Goal: Task Accomplishment & Management: Manage account settings

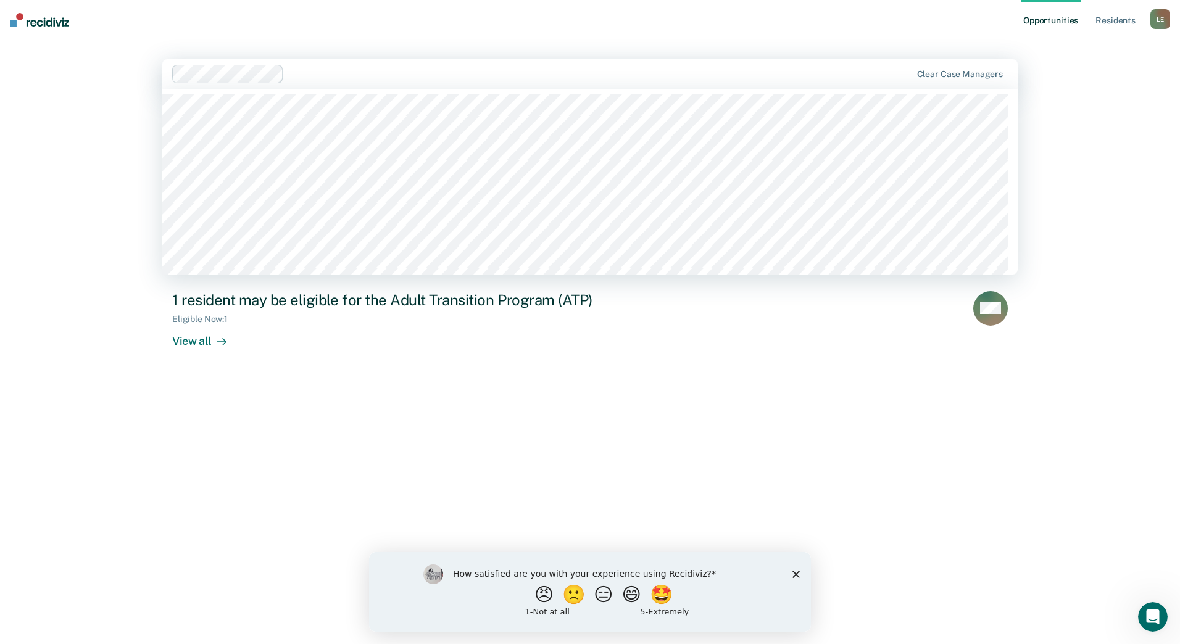
click at [360, 81] on div at bounding box center [600, 74] width 622 height 14
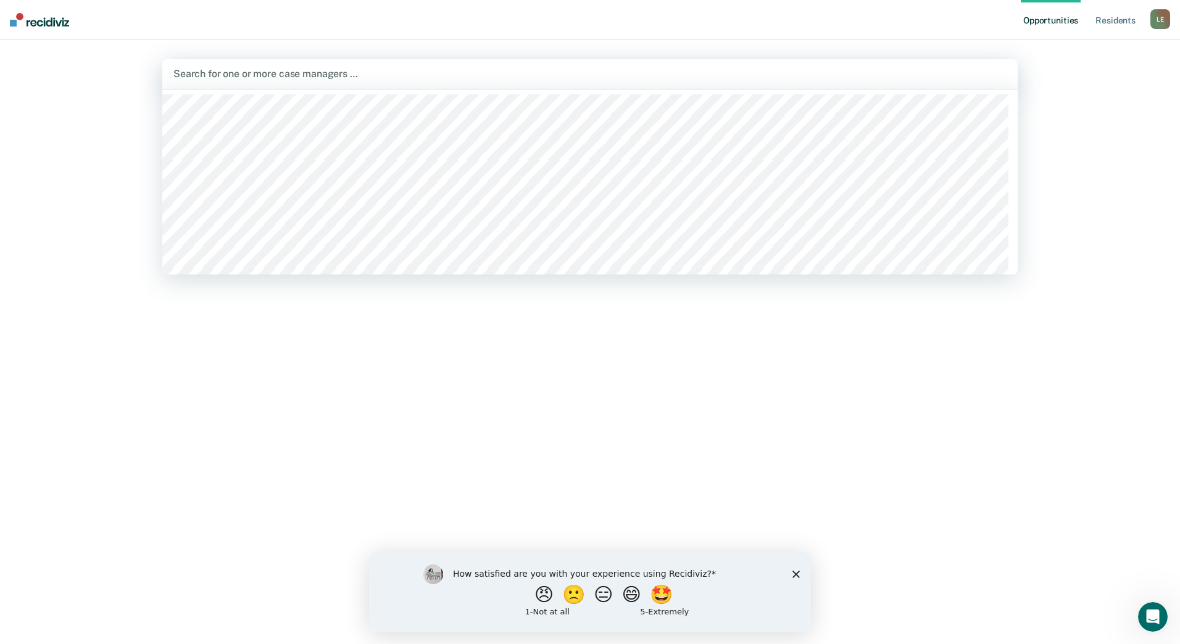
click at [347, 75] on div at bounding box center [589, 74] width 833 height 14
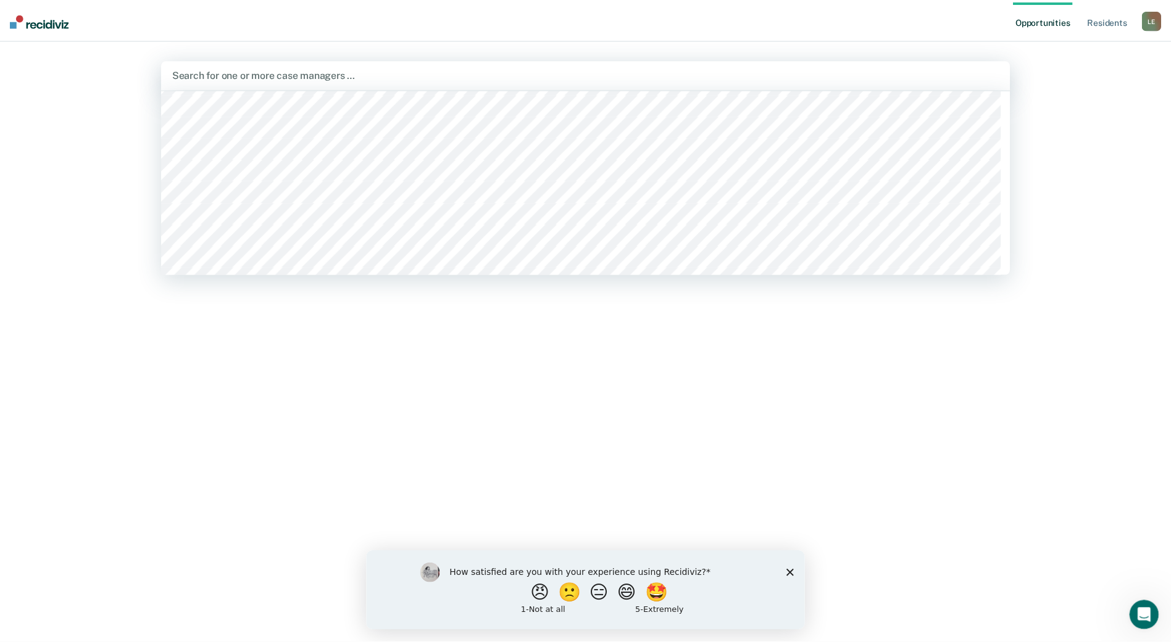
scroll to position [617, 0]
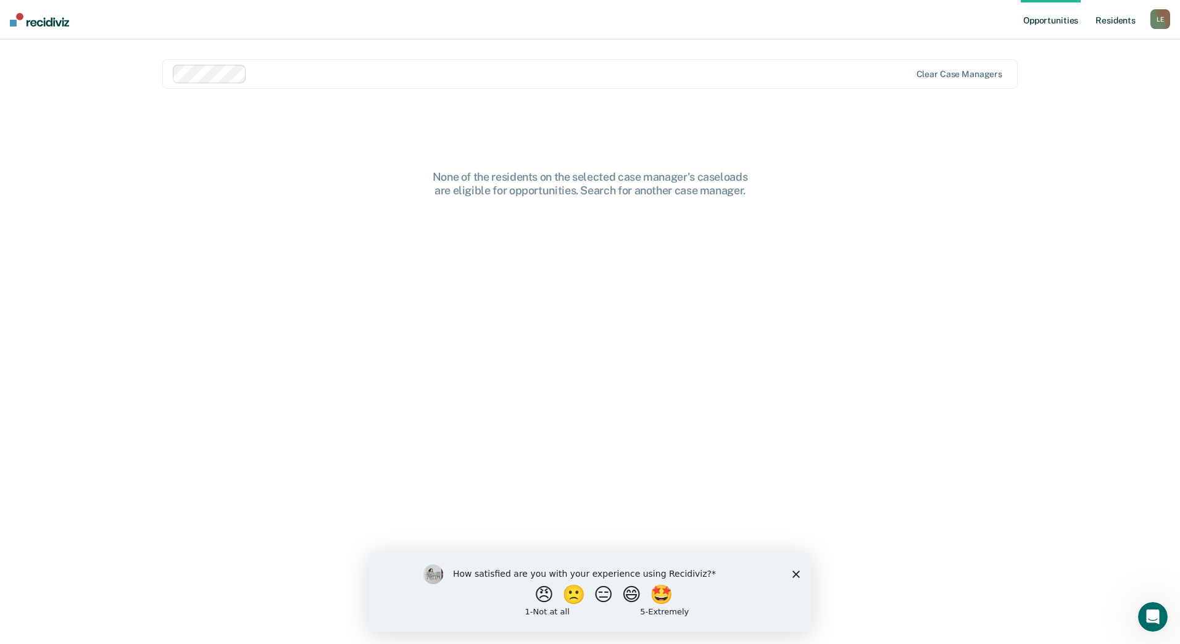
click at [1119, 23] on link "Resident s" at bounding box center [1115, 19] width 45 height 39
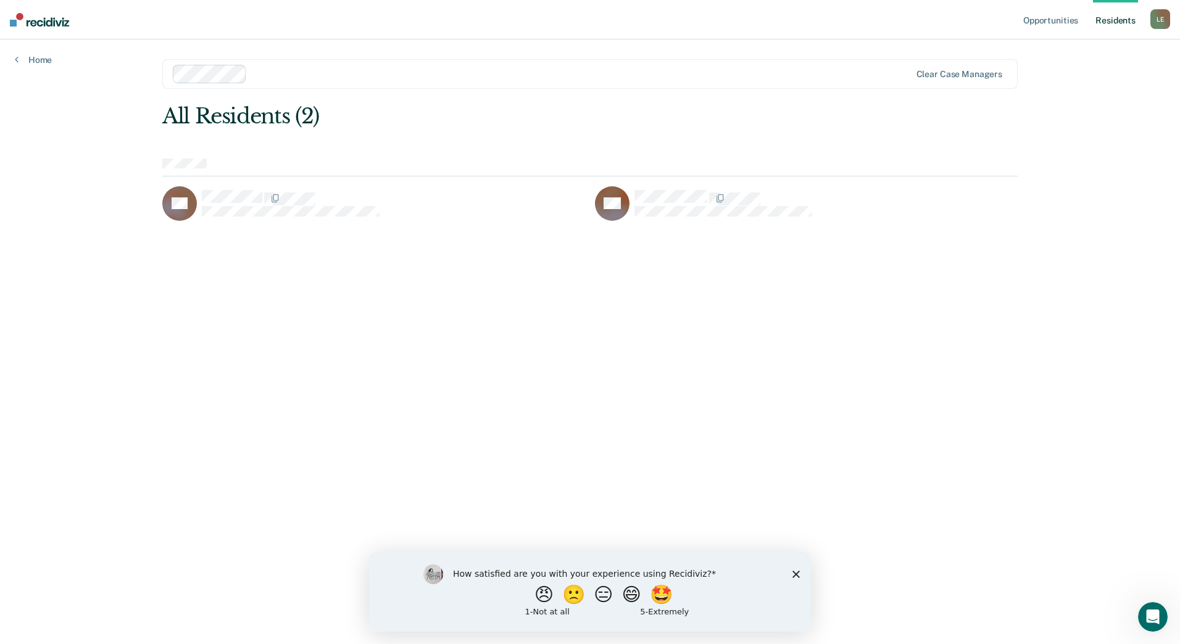
click at [1117, 19] on link "Resident s" at bounding box center [1115, 19] width 45 height 39
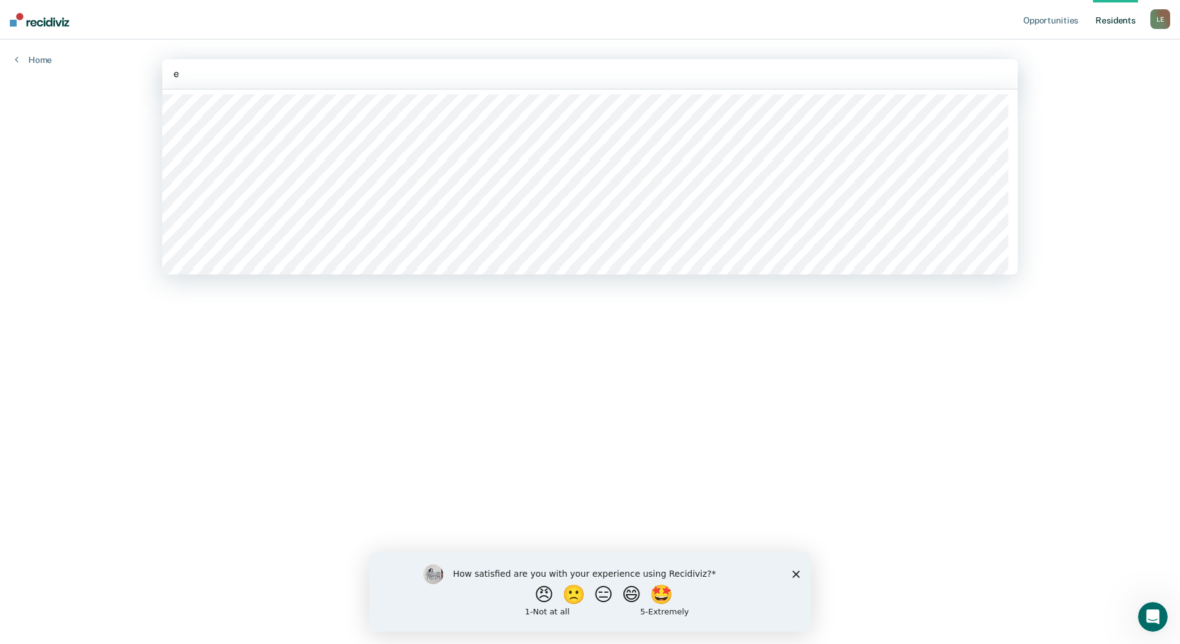
type input "er"
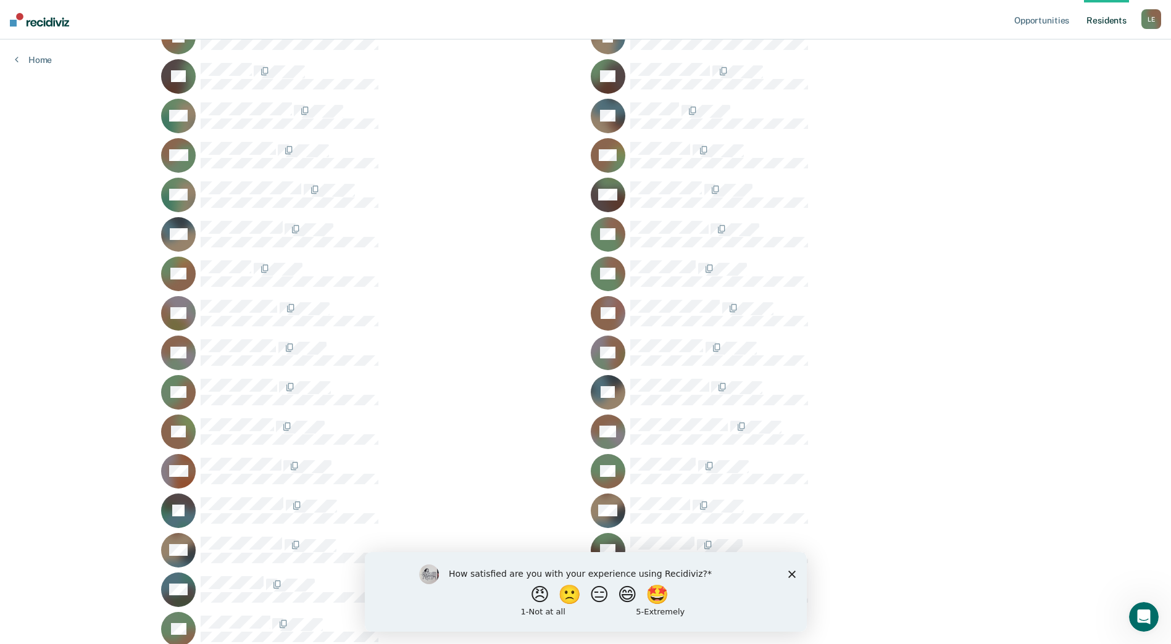
scroll to position [730, 0]
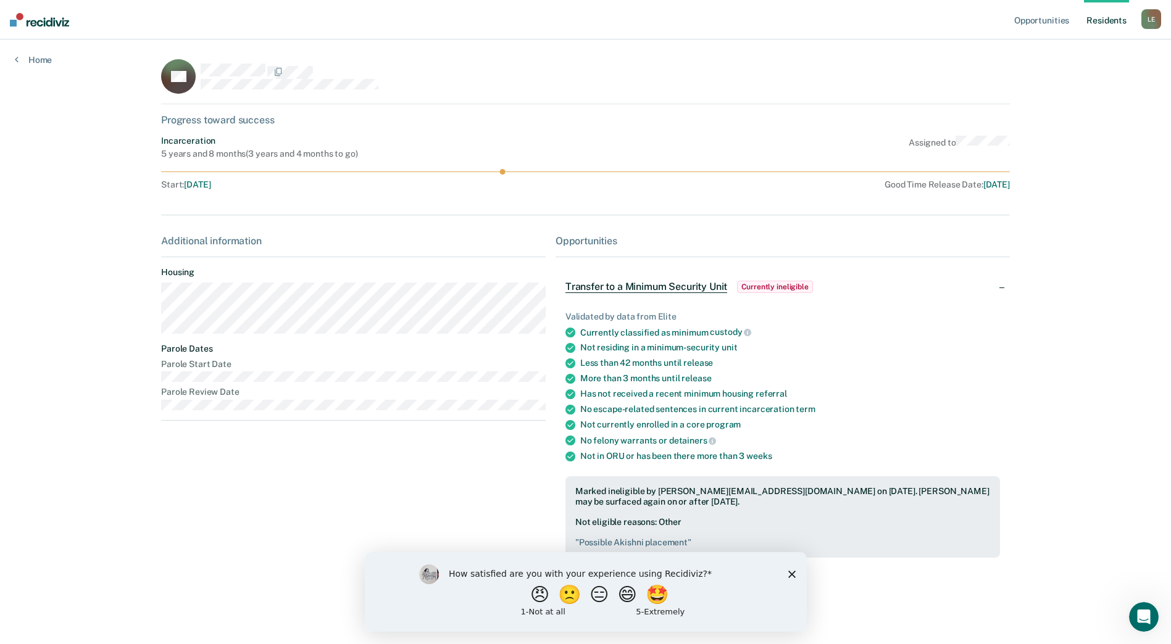
scroll to position [27, 0]
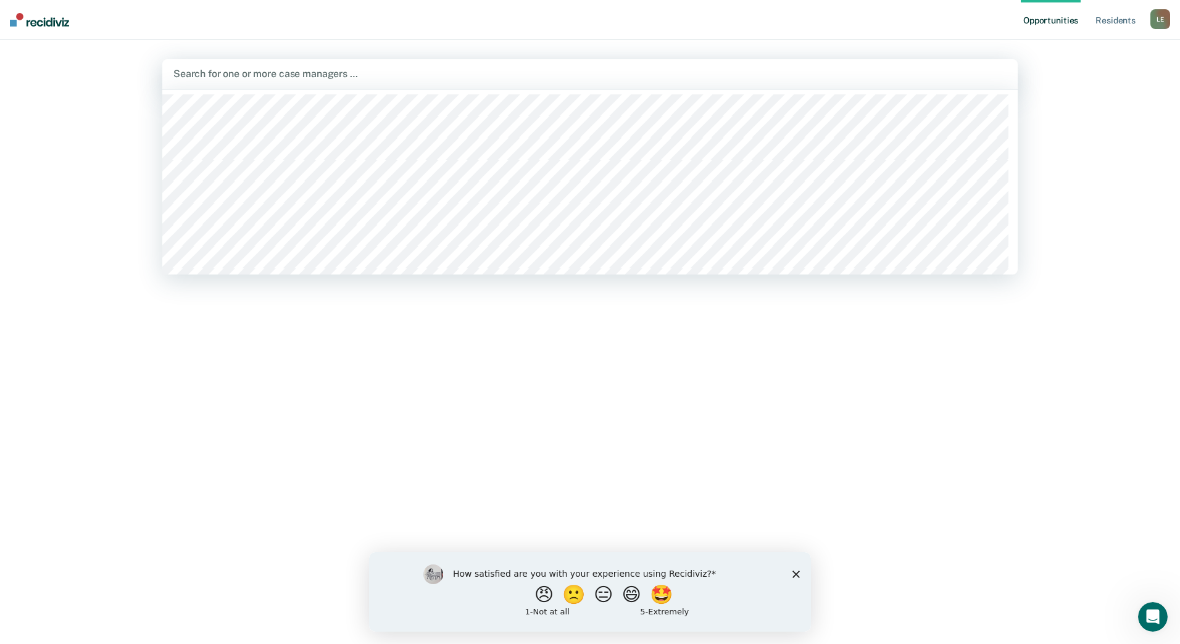
click at [297, 76] on div at bounding box center [589, 74] width 833 height 14
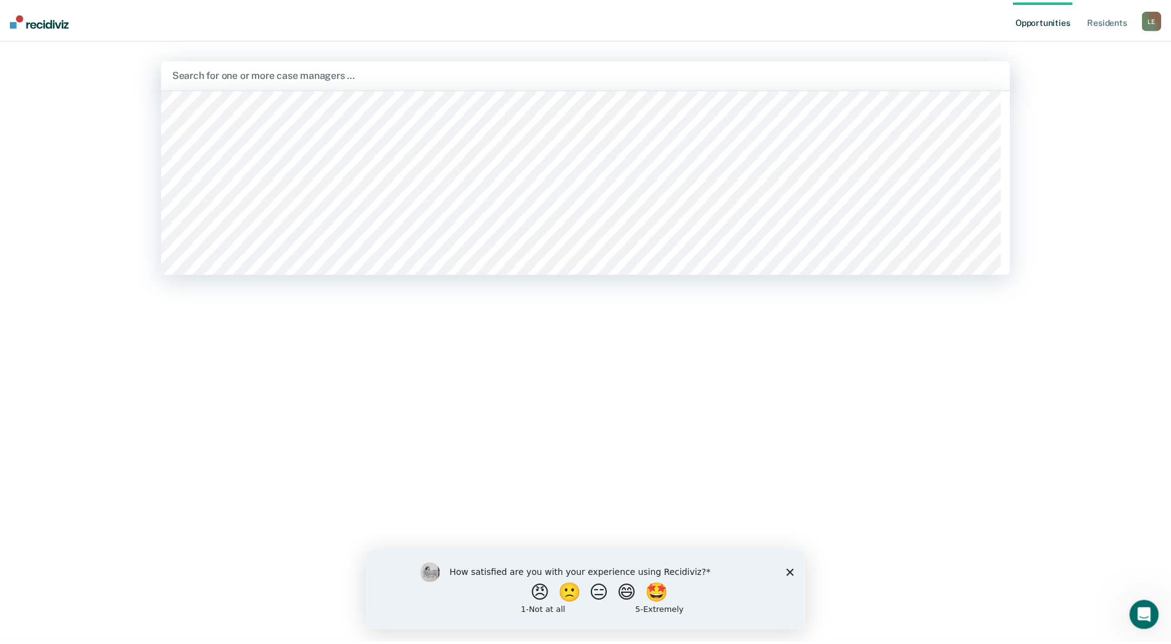
scroll to position [247, 0]
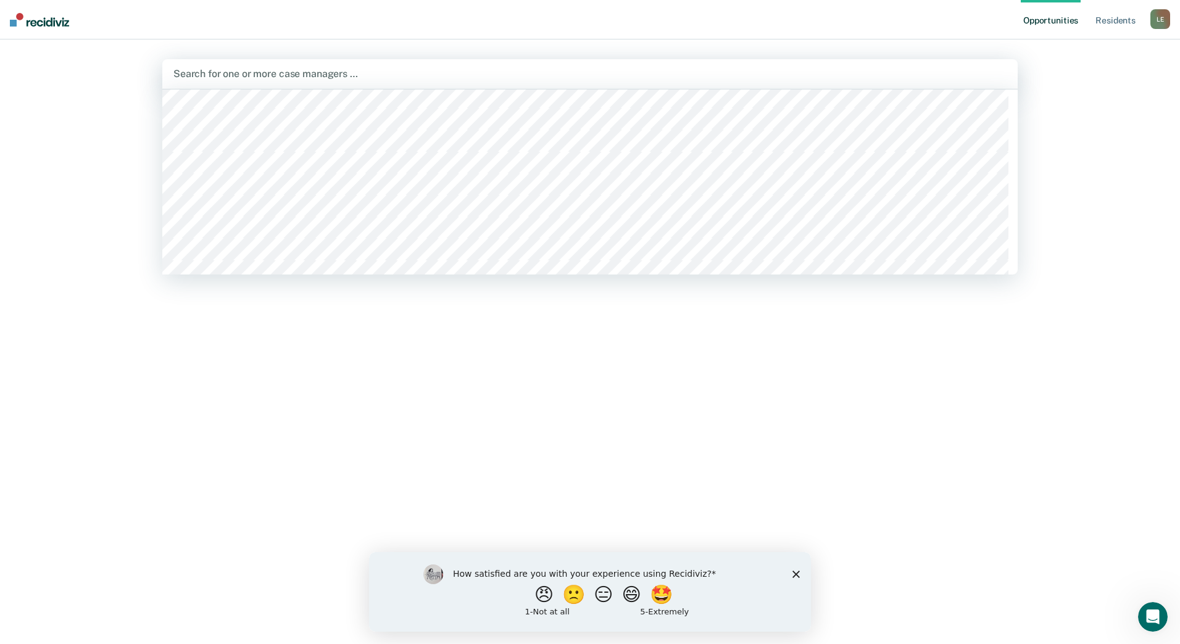
click at [1056, 413] on div "Opportunities Resident s [GEOGRAPHIC_DATA][PERSON_NAME] L E Profile How it work…" at bounding box center [590, 322] width 1180 height 644
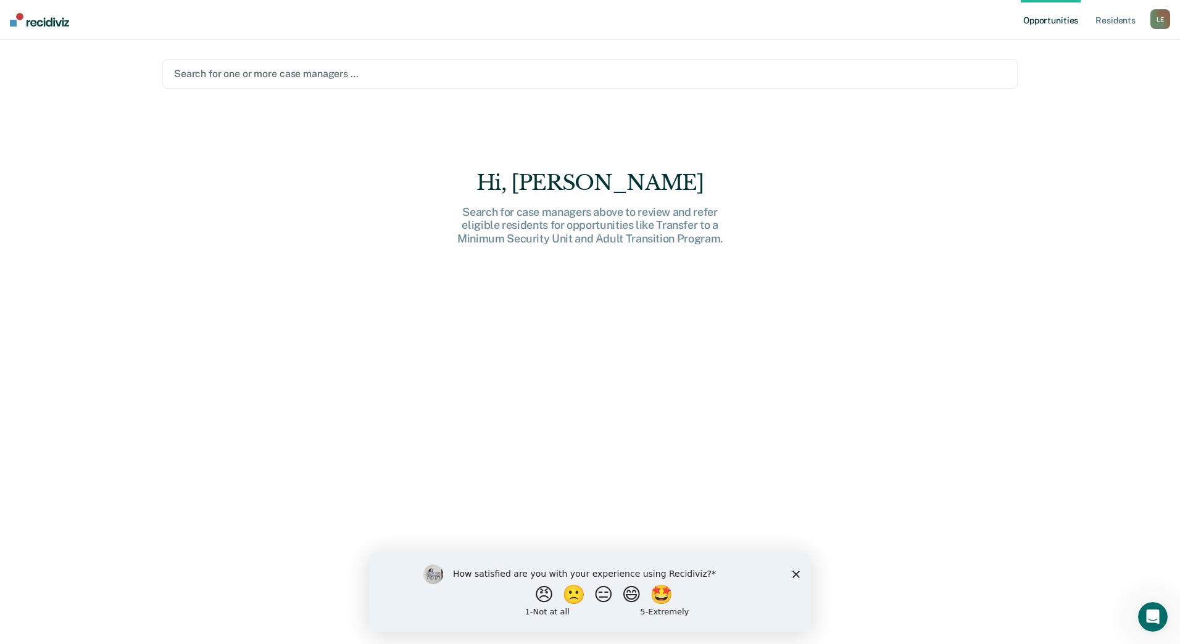
click at [1165, 26] on div "L E" at bounding box center [1160, 19] width 20 height 20
click at [1090, 53] on link "Profile" at bounding box center [1110, 50] width 99 height 10
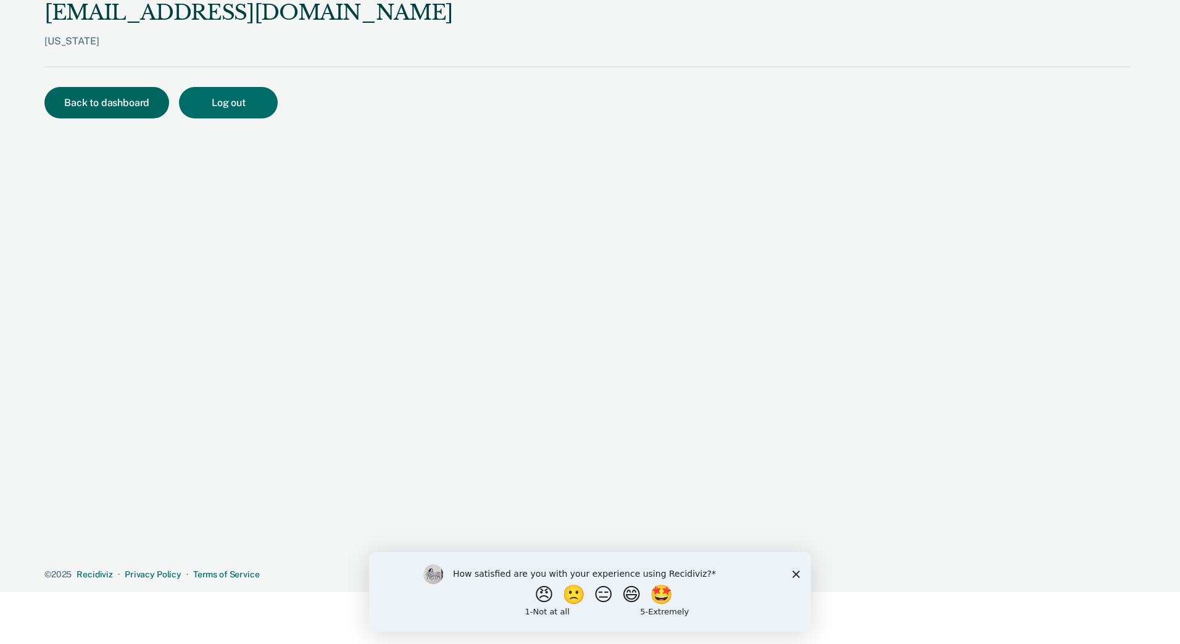
click at [91, 104] on button "Back to dashboard" at bounding box center [106, 102] width 125 height 31
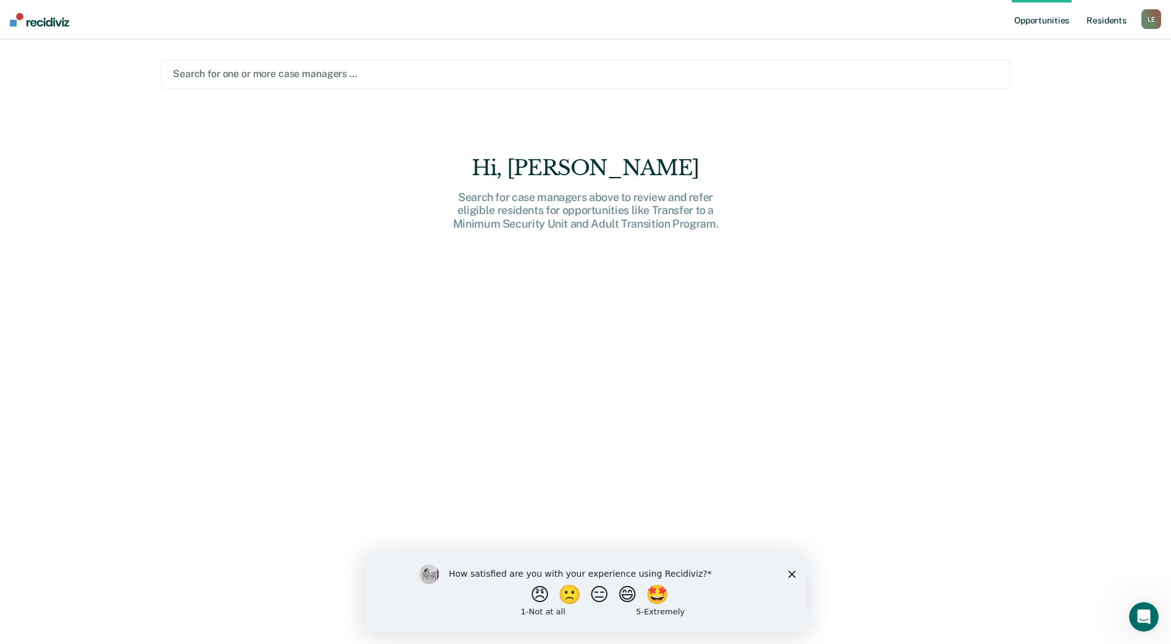
click at [1106, 20] on link "Resident s" at bounding box center [1106, 19] width 45 height 39
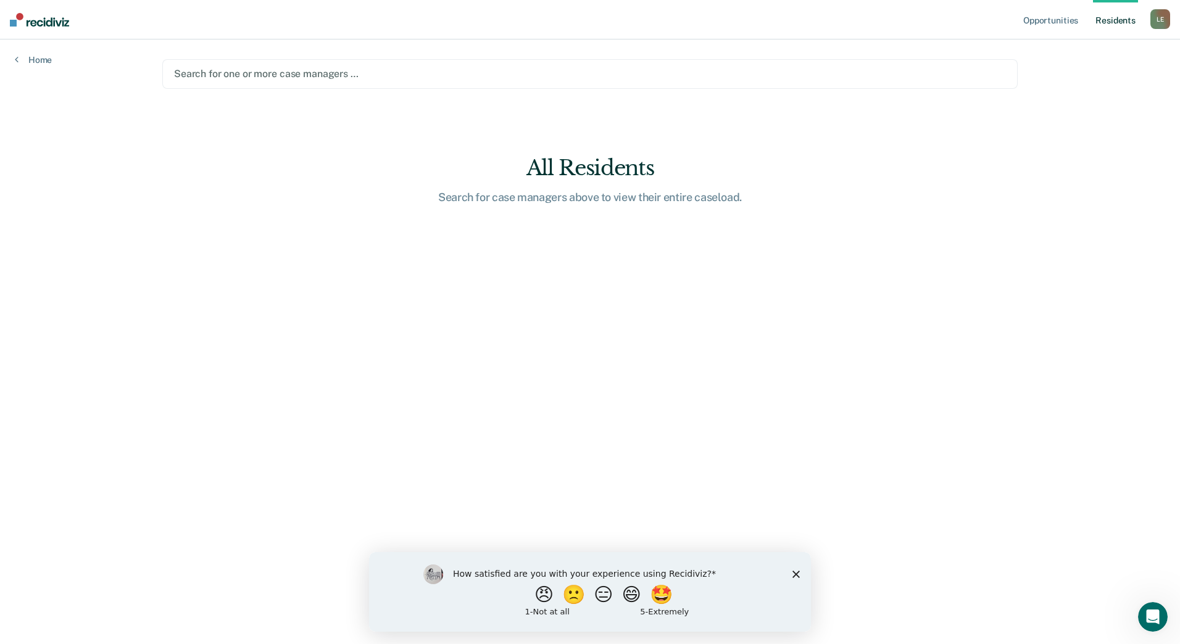
click at [357, 66] on div "Search for one or more case managers …" at bounding box center [590, 73] width 834 height 17
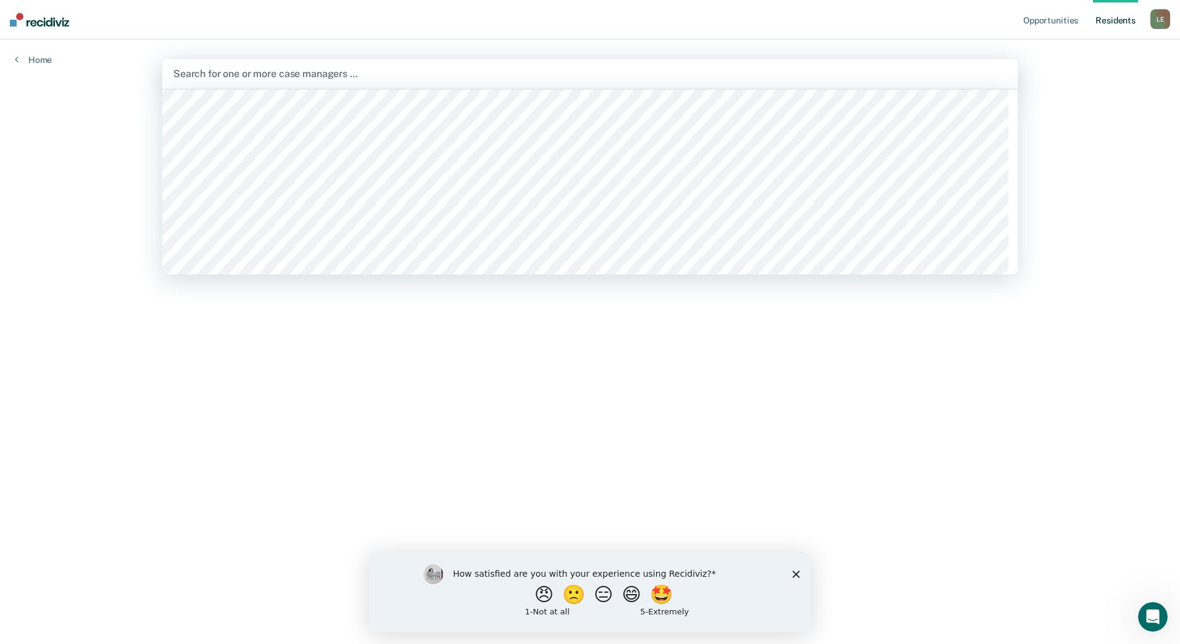
scroll to position [370, 0]
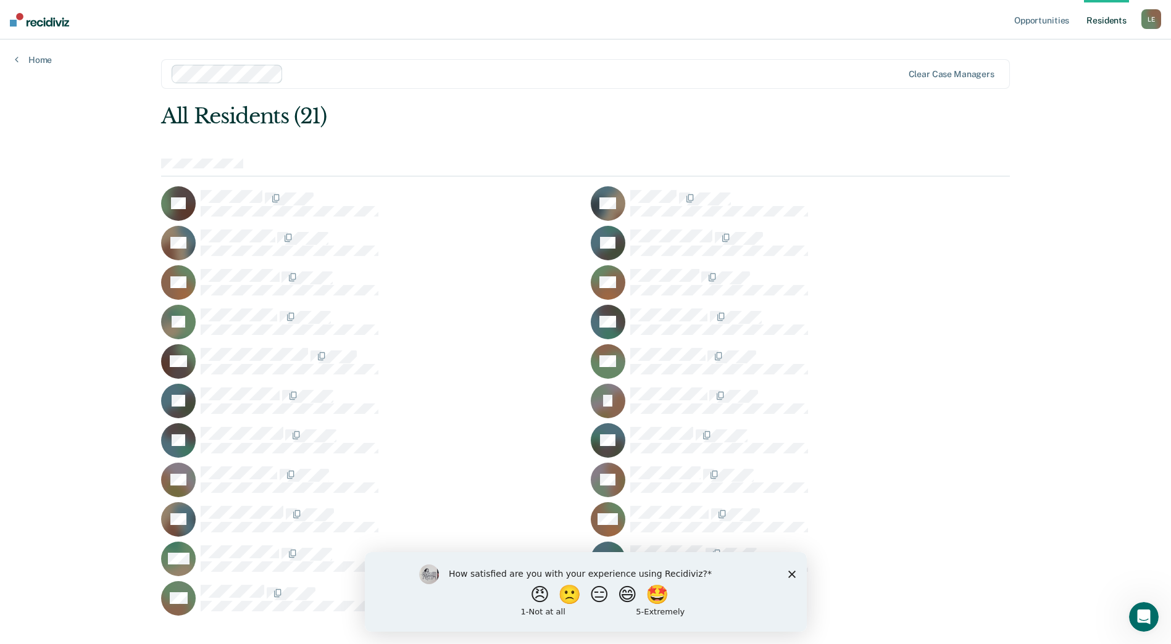
click at [790, 578] on div "How satisfied are you with your experience using Recidiviz? 😠 🙁 😑 😄 🤩 1 - Not a…" at bounding box center [585, 592] width 442 height 80
click at [794, 574] on icon "Close survey" at bounding box center [790, 573] width 7 height 7
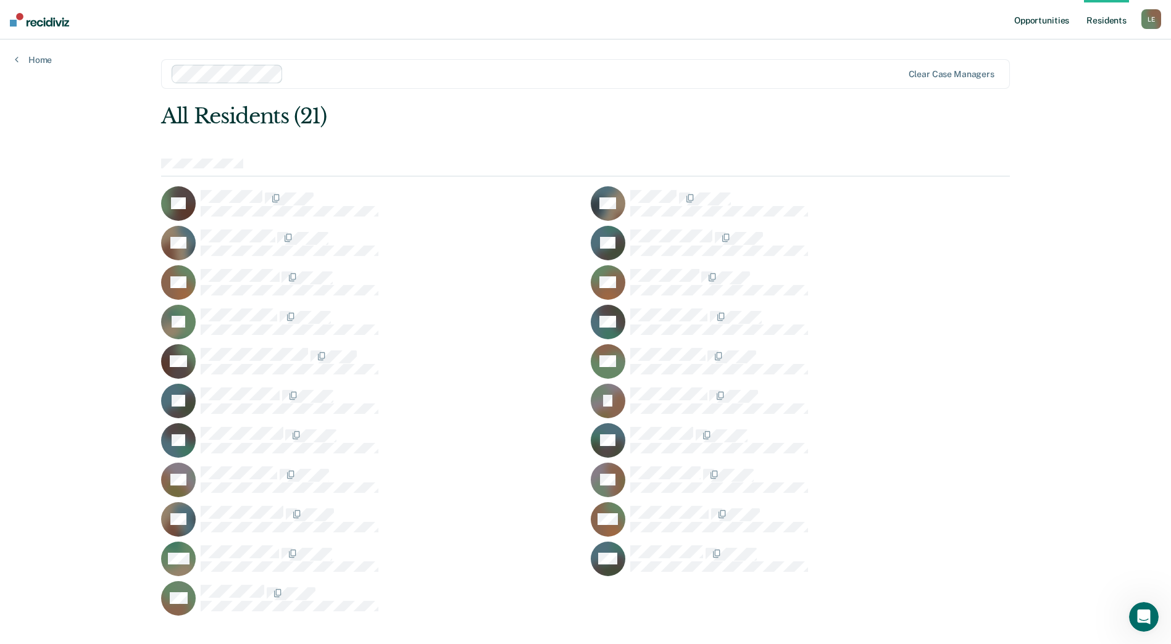
click at [1047, 22] on link "Opportunities" at bounding box center [1041, 19] width 60 height 39
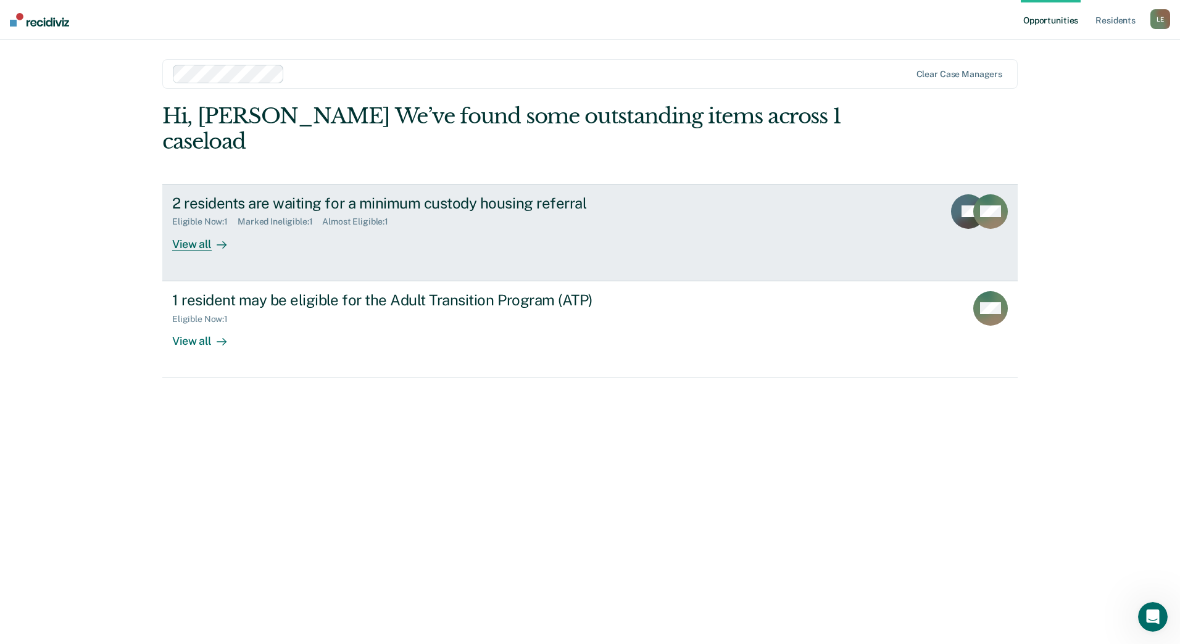
click at [729, 216] on link "2 residents are waiting for a minimum custody housing referral Eligible Now : 1…" at bounding box center [589, 232] width 855 height 97
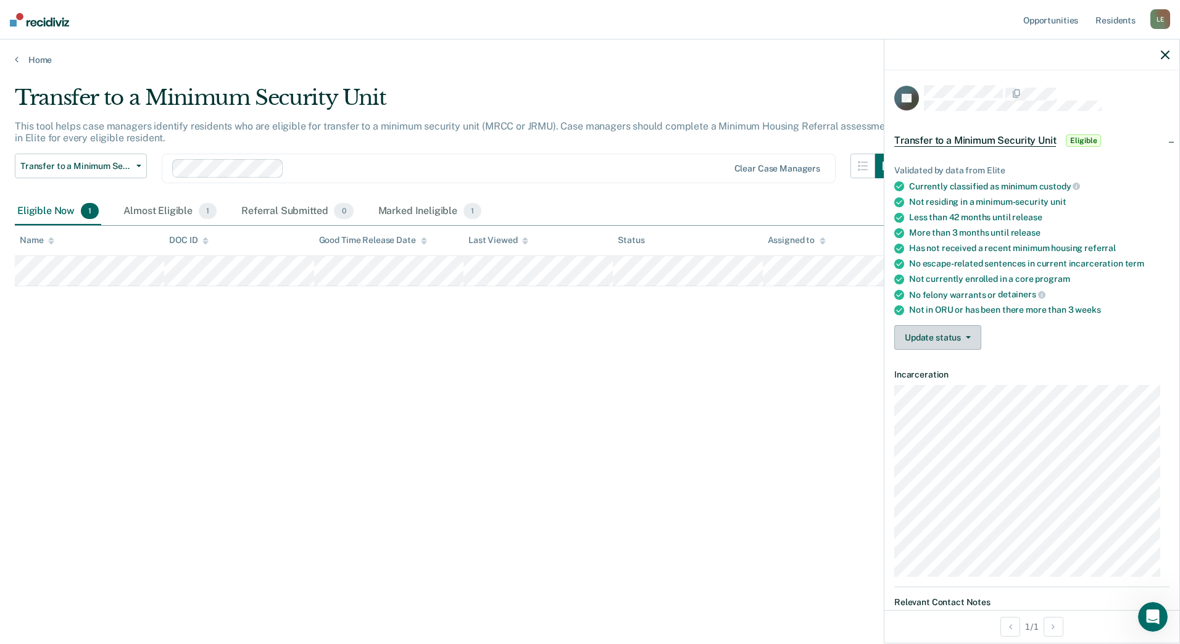
click at [958, 338] on button "Update status" at bounding box center [937, 337] width 87 height 25
click at [935, 390] on button "Mark Ineligible" at bounding box center [960, 387] width 133 height 20
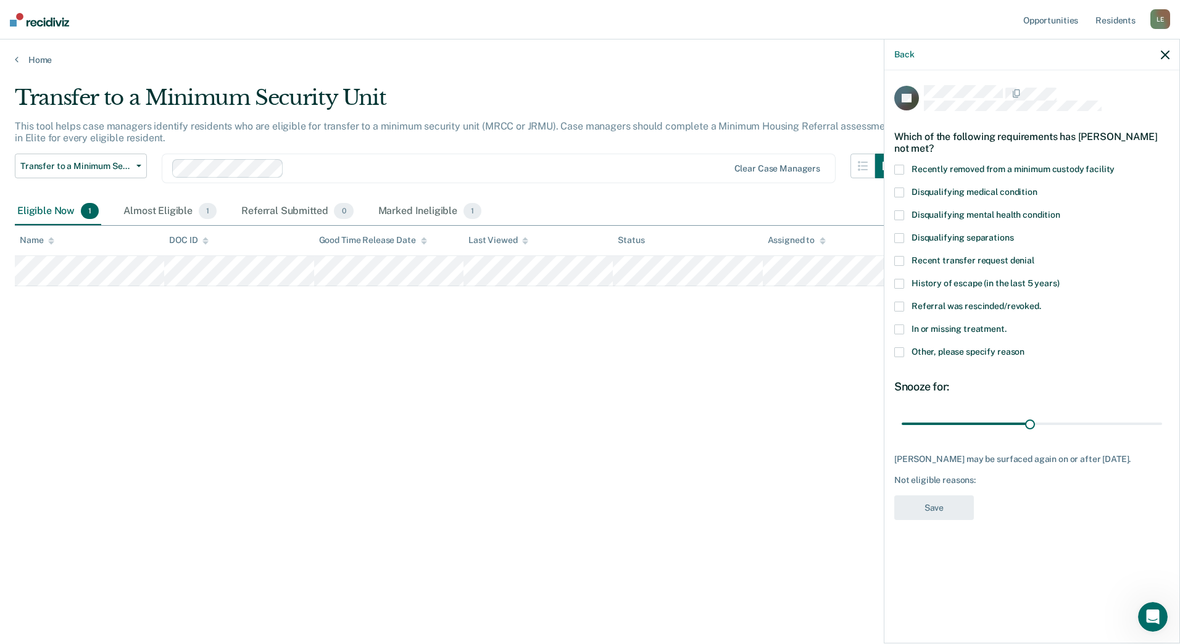
click at [899, 329] on span at bounding box center [899, 330] width 10 height 10
drag, startPoint x: 1029, startPoint y: 424, endPoint x: 1162, endPoint y: 418, distance: 132.8
type input "60"
click at [1162, 418] on input "range" at bounding box center [1032, 424] width 260 height 22
click at [899, 211] on span at bounding box center [899, 215] width 10 height 10
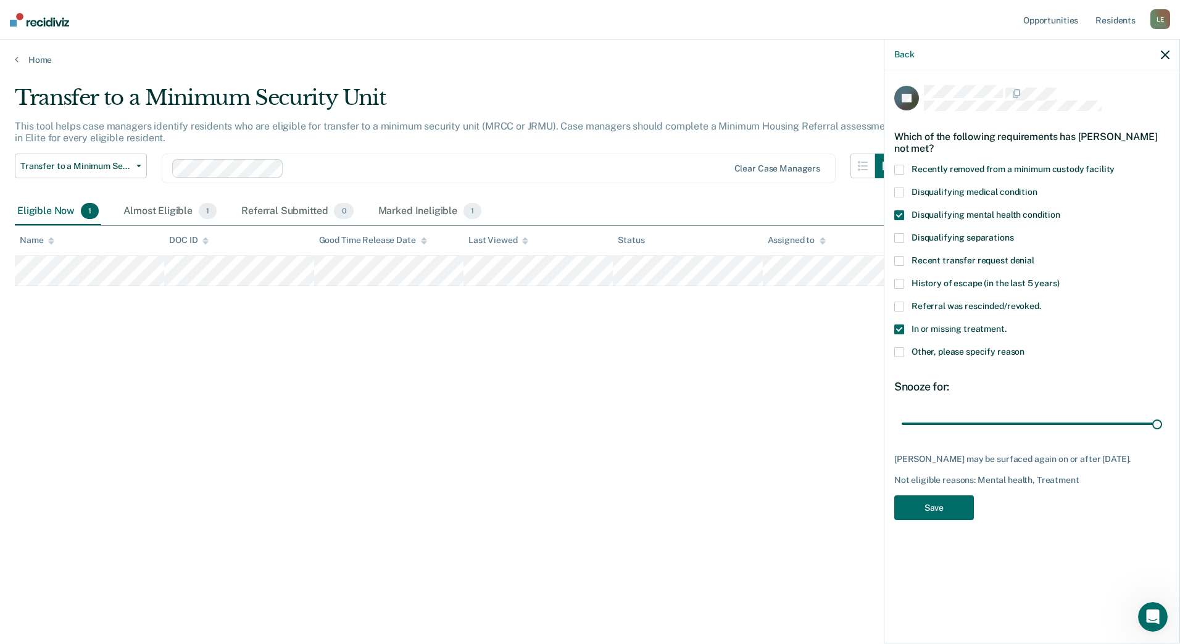
click at [899, 217] on span at bounding box center [899, 215] width 10 height 10
click at [955, 508] on button "Save" at bounding box center [934, 507] width 80 height 25
